Goal: Information Seeking & Learning: Learn about a topic

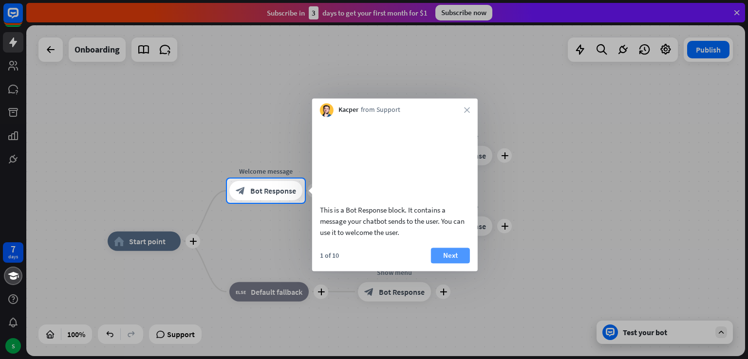
click at [453, 263] on button "Next" at bounding box center [450, 256] width 39 height 16
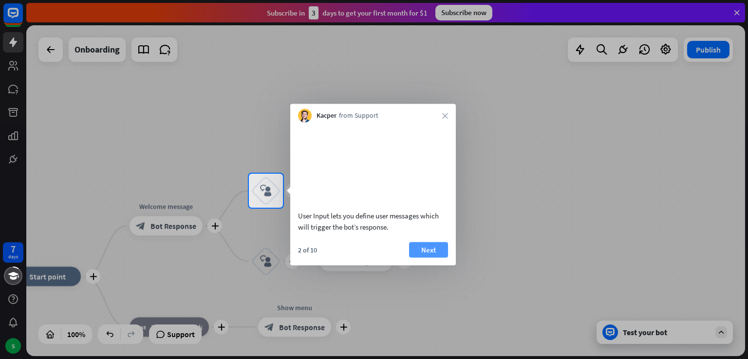
click at [432, 258] on button "Next" at bounding box center [428, 250] width 39 height 16
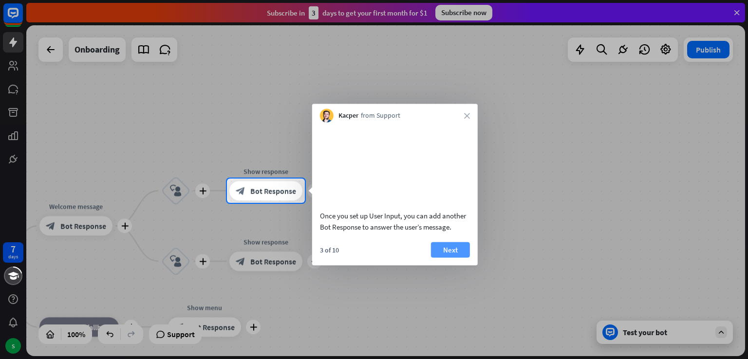
click at [440, 258] on button "Next" at bounding box center [450, 250] width 39 height 16
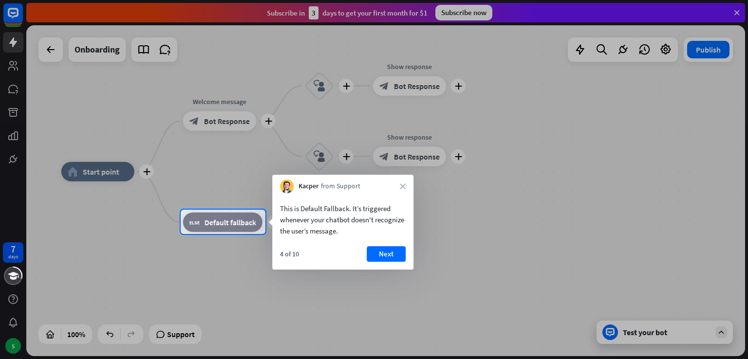
click at [440, 265] on div at bounding box center [374, 179] width 748 height 359
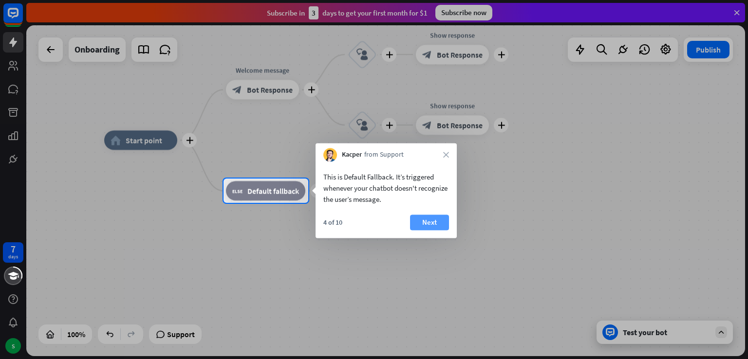
click at [431, 227] on button "Next" at bounding box center [429, 223] width 39 height 16
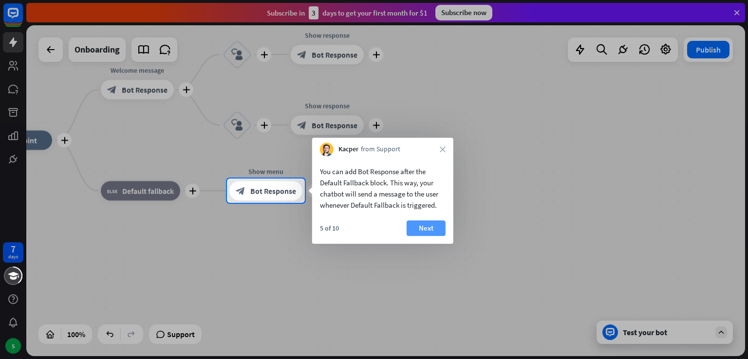
click at [417, 230] on button "Next" at bounding box center [426, 229] width 39 height 16
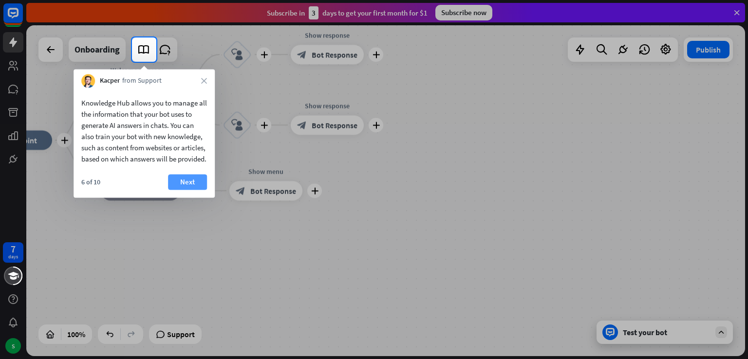
click at [188, 190] on button "Next" at bounding box center [187, 182] width 39 height 16
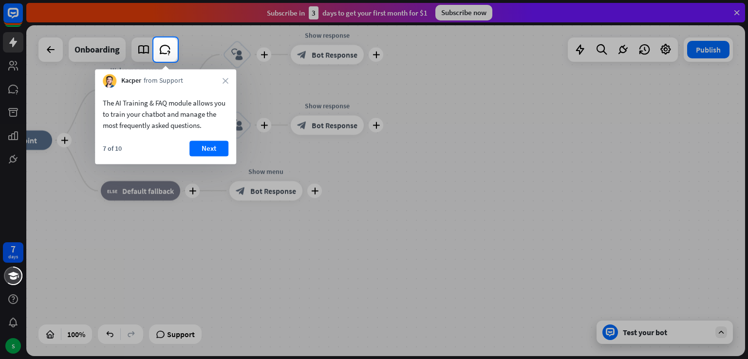
click at [210, 159] on div "7 of 10 Next" at bounding box center [165, 152] width 141 height 23
click at [226, 81] on icon "close" at bounding box center [226, 81] width 6 height 6
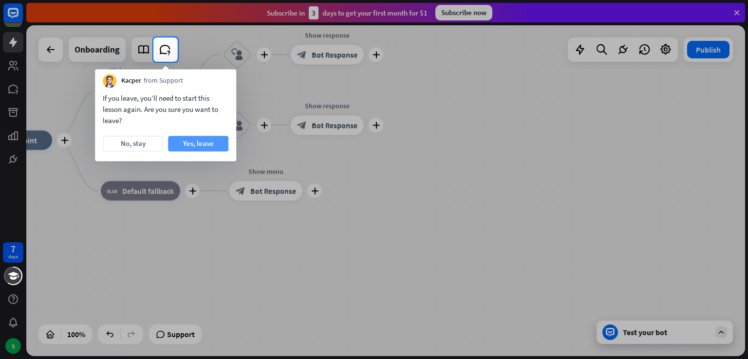
click at [190, 145] on button "Yes, leave" at bounding box center [198, 144] width 60 height 16
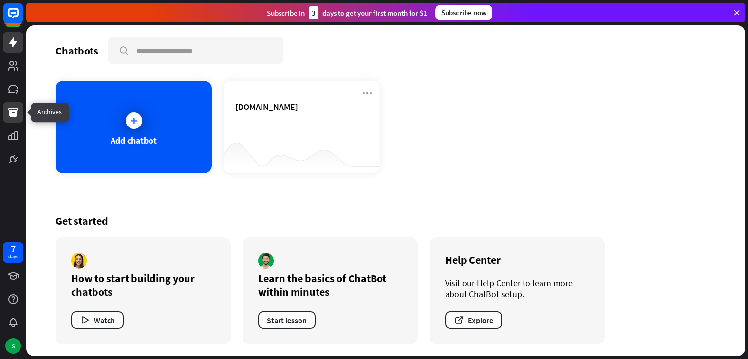
click at [11, 110] on icon at bounding box center [13, 112] width 10 height 9
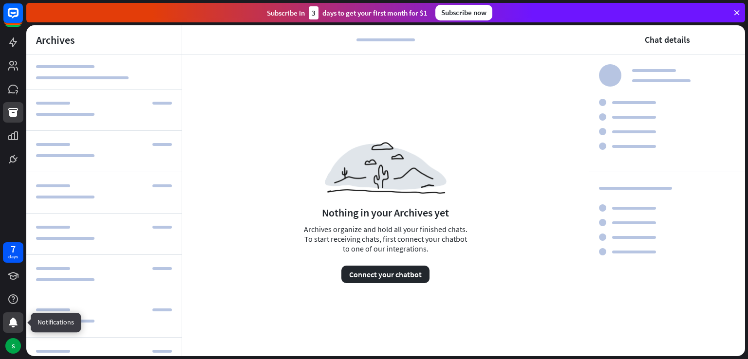
click at [14, 314] on div at bounding box center [13, 323] width 20 height 20
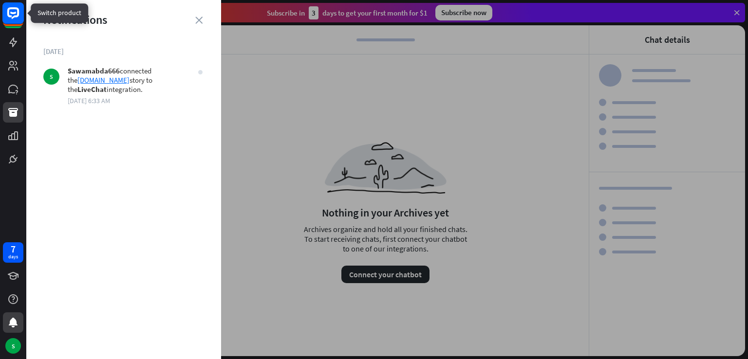
click at [14, 12] on rect at bounding box center [12, 12] width 21 height 21
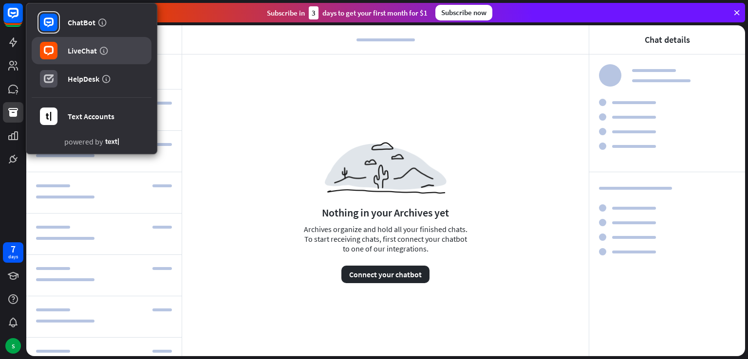
click at [77, 46] on div "LiveChat" at bounding box center [82, 51] width 29 height 10
